Goal: Information Seeking & Learning: Check status

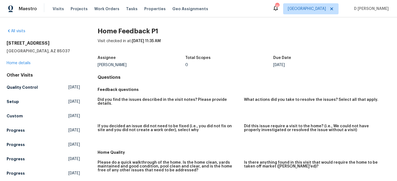
drag, startPoint x: 97, startPoint y: 64, endPoint x: 142, endPoint y: 64, distance: 44.6
click at [142, 64] on div "All visits 8920 W Monterey Way Phoenix, AZ 85037 Home details Other Visits Qual…" at bounding box center [198, 160] width 383 height 264
copy div "Brian Borntrager"
click at [24, 63] on link "Home details" at bounding box center [19, 63] width 24 height 4
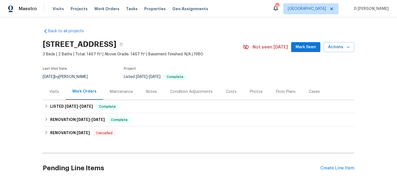
click at [57, 93] on div "Visits" at bounding box center [54, 92] width 10 height 6
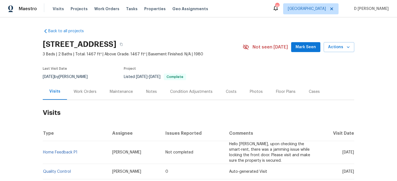
scroll to position [58, 0]
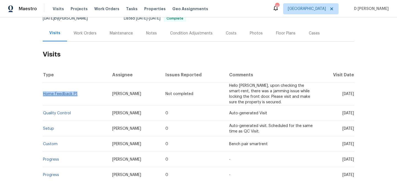
drag, startPoint x: 80, startPoint y: 95, endPoint x: 44, endPoint y: 94, distance: 36.4
click at [44, 94] on td "Home Feedback P1" at bounding box center [75, 94] width 65 height 23
copy link "Home Feedback P1"
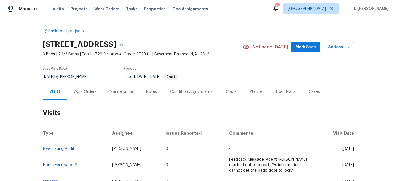
scroll to position [49, 0]
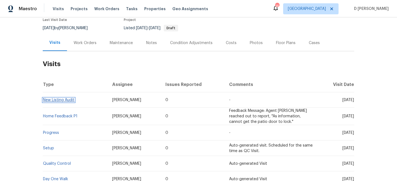
click at [64, 102] on link "New Listing Audit" at bounding box center [58, 100] width 31 height 4
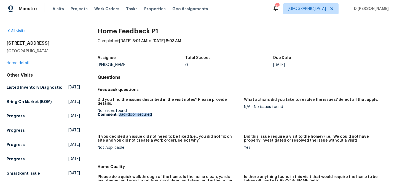
drag, startPoint x: 119, startPoint y: 110, endPoint x: 182, endPoint y: 111, distance: 63.4
click at [182, 113] on p "Comment: Backdoor secured" at bounding box center [169, 115] width 142 height 4
copy p "Backdoor secured"
